Goal: Task Accomplishment & Management: Manage account settings

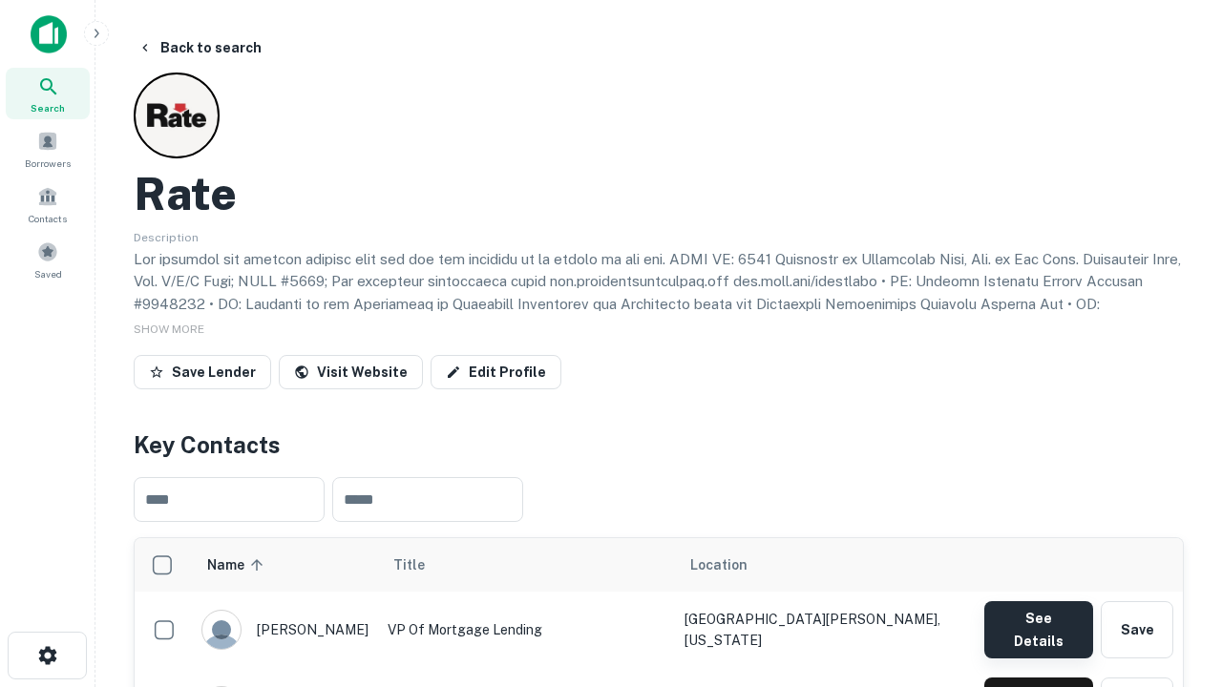
click at [1038, 620] on button "See Details" at bounding box center [1038, 629] width 109 height 57
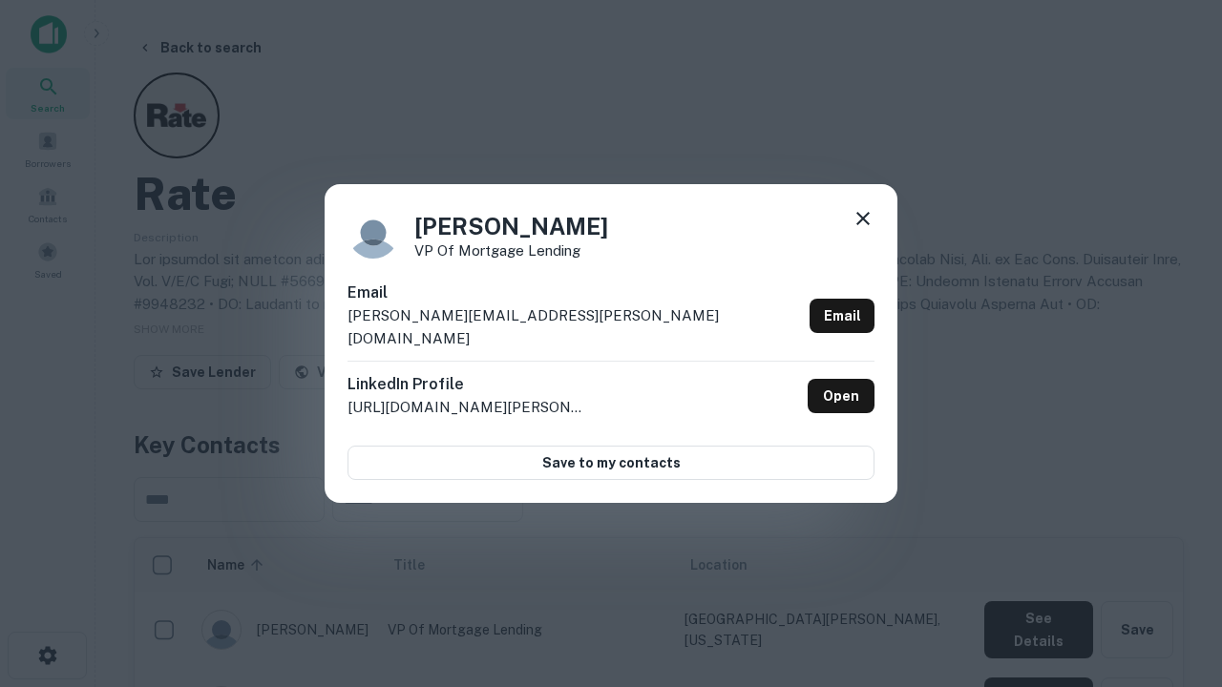
click at [863, 230] on icon at bounding box center [862, 218] width 23 height 23
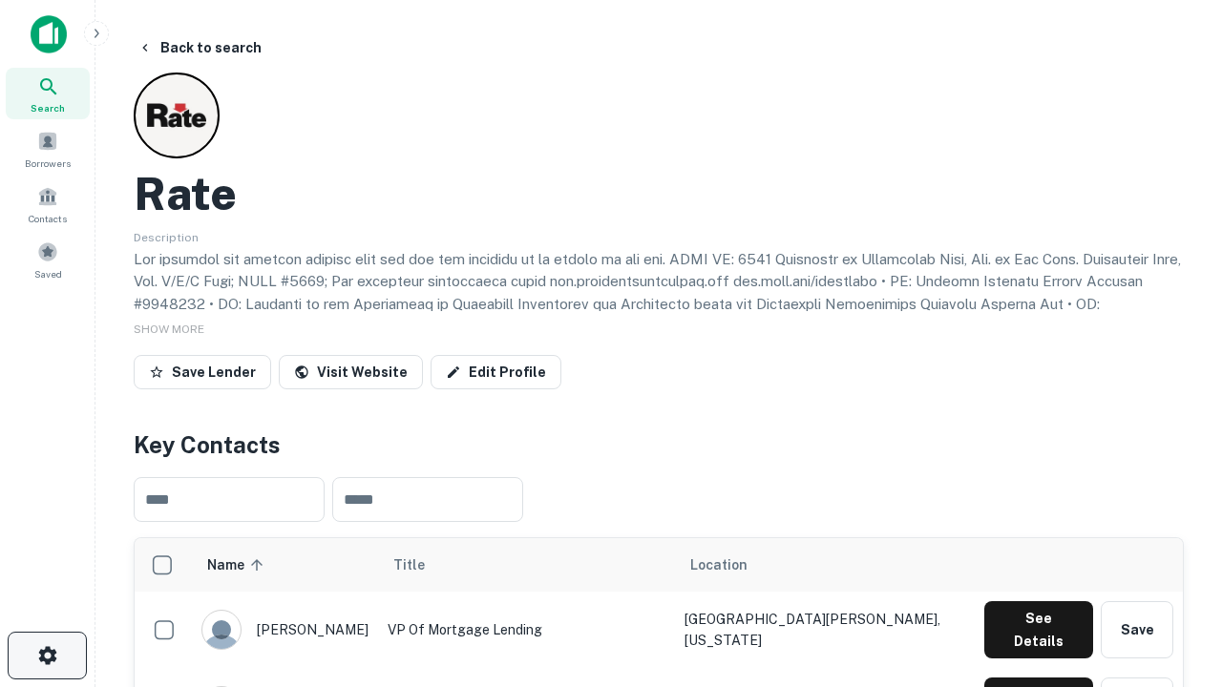
click at [47, 656] on icon "button" at bounding box center [47, 655] width 23 height 23
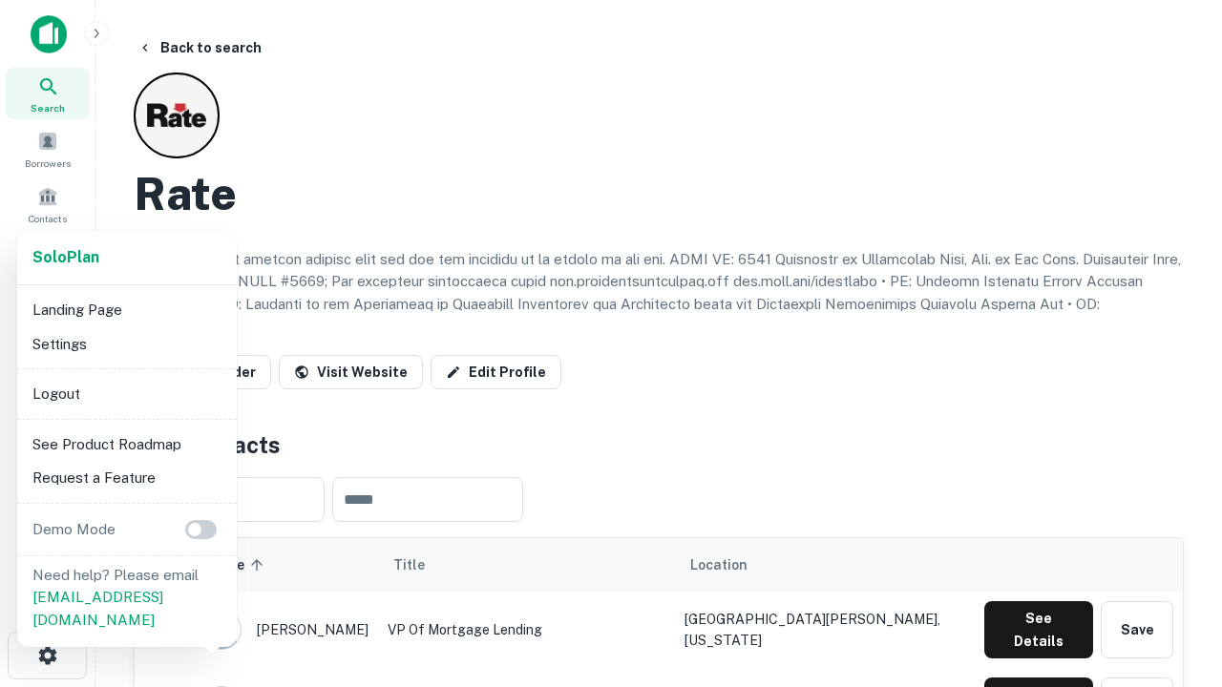
click at [126, 393] on li "Logout" at bounding box center [127, 394] width 204 height 34
